Goal: Obtain resource: Download file/media

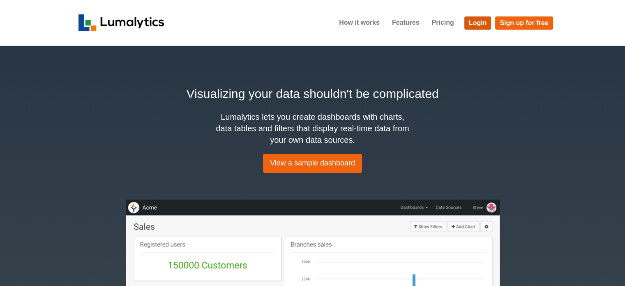
click at [476, 23] on link "Login" at bounding box center [477, 22] width 27 height 13
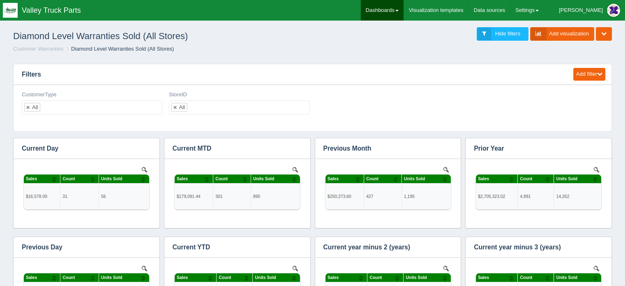
click at [404, 8] on link "Dashboards" at bounding box center [382, 10] width 43 height 21
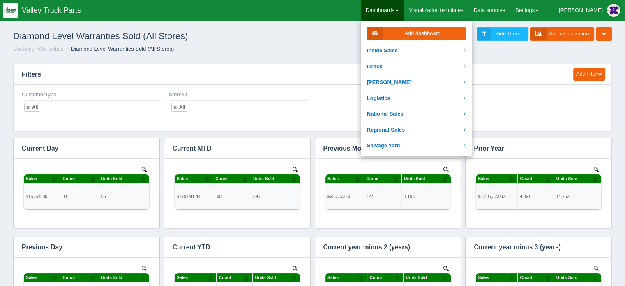
scroll to position [164, 0]
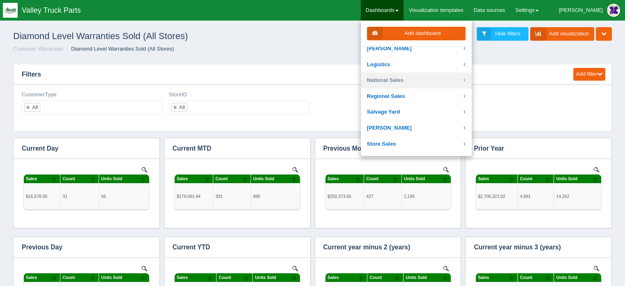
click at [416, 79] on link "National Sales" at bounding box center [416, 80] width 111 height 16
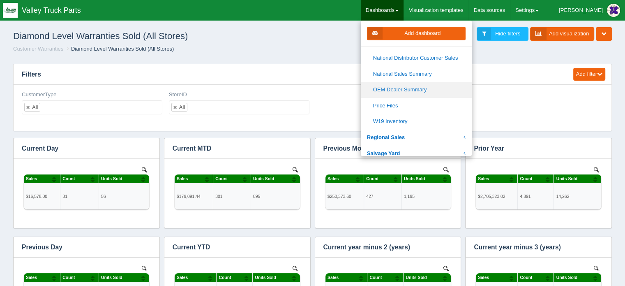
scroll to position [493, 0]
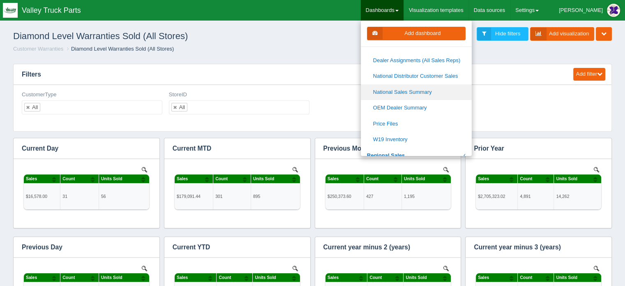
click at [423, 90] on link "National Sales Summary" at bounding box center [416, 92] width 111 height 16
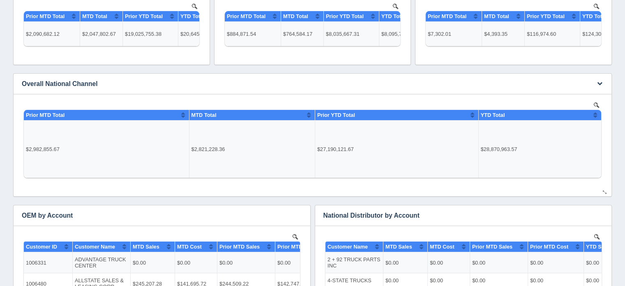
scroll to position [123, 0]
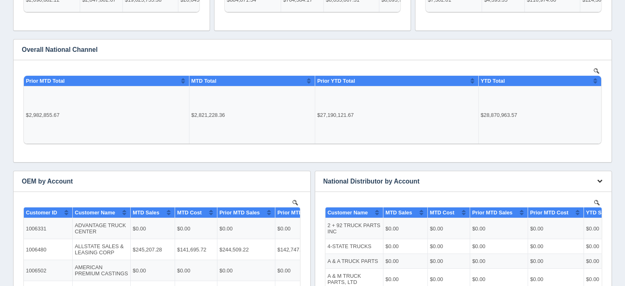
click at [600, 181] on icon "button" at bounding box center [599, 180] width 5 height 5
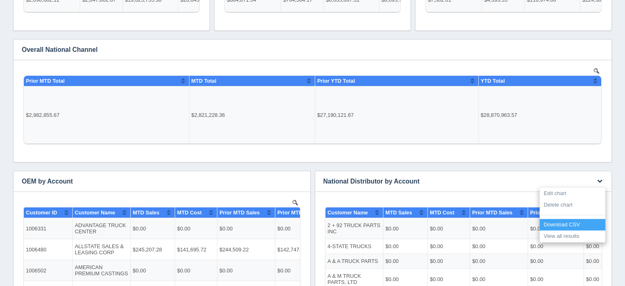
click at [557, 224] on link "Download CSV" at bounding box center [573, 225] width 66 height 12
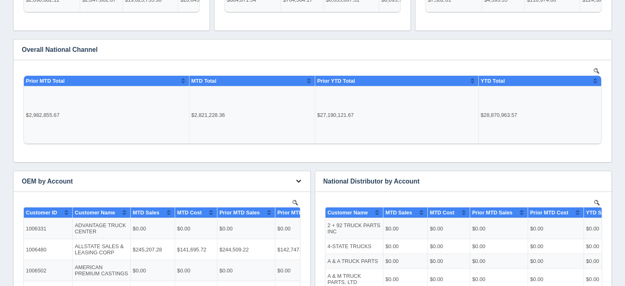
click at [297, 179] on icon "button" at bounding box center [298, 180] width 5 height 5
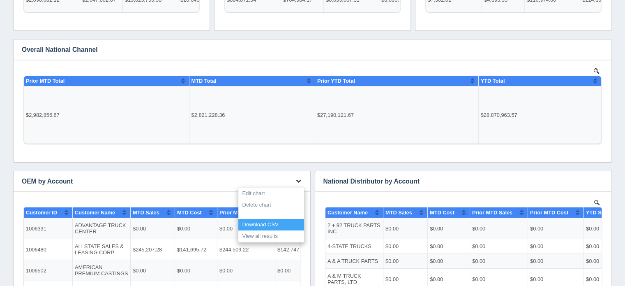
click at [257, 222] on link "Download CSV" at bounding box center [271, 225] width 66 height 12
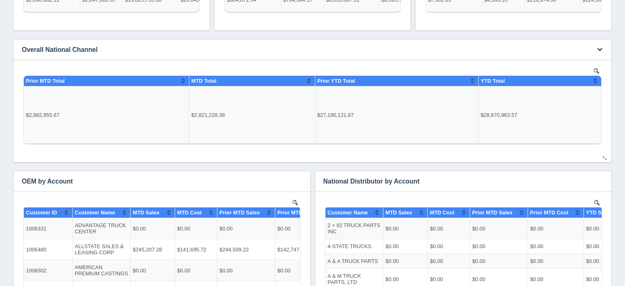
click at [510, 129] on td "$28,870,963.57" at bounding box center [539, 115] width 123 height 58
